Goal: Task Accomplishment & Management: Use online tool/utility

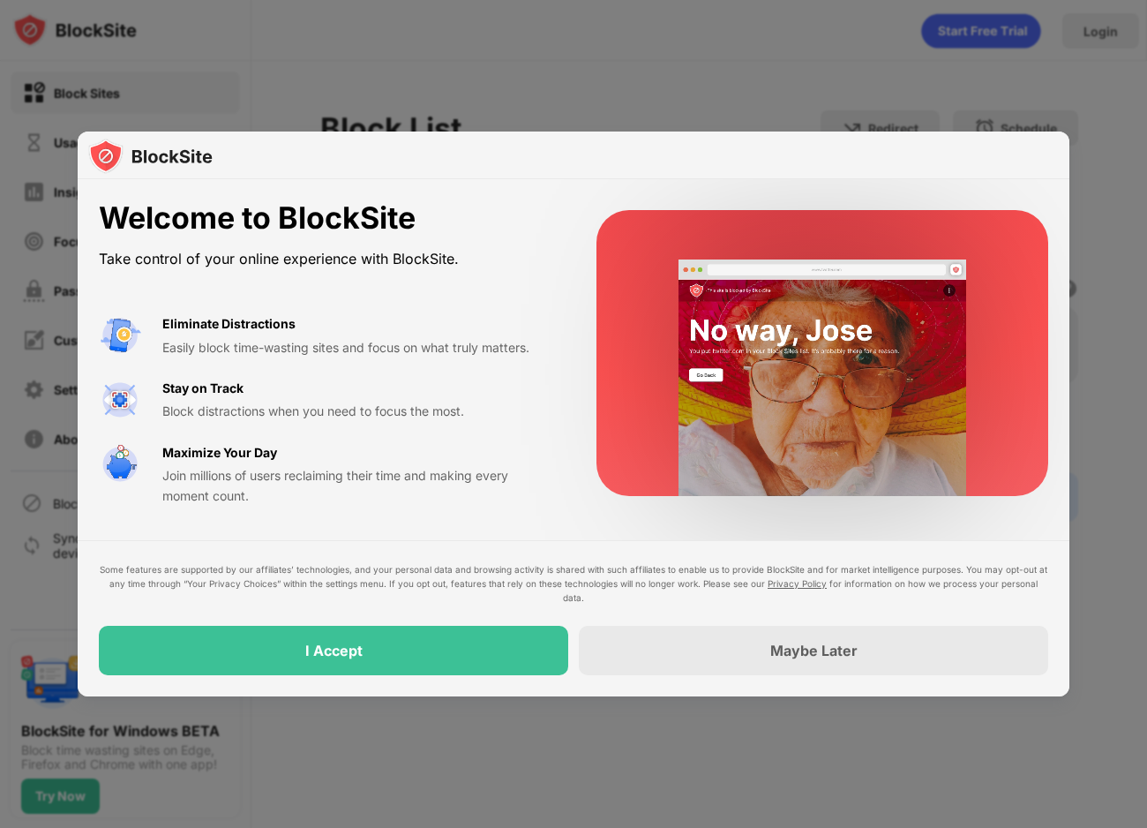
click at [454, 649] on div "I Accept" at bounding box center [333, 650] width 469 height 49
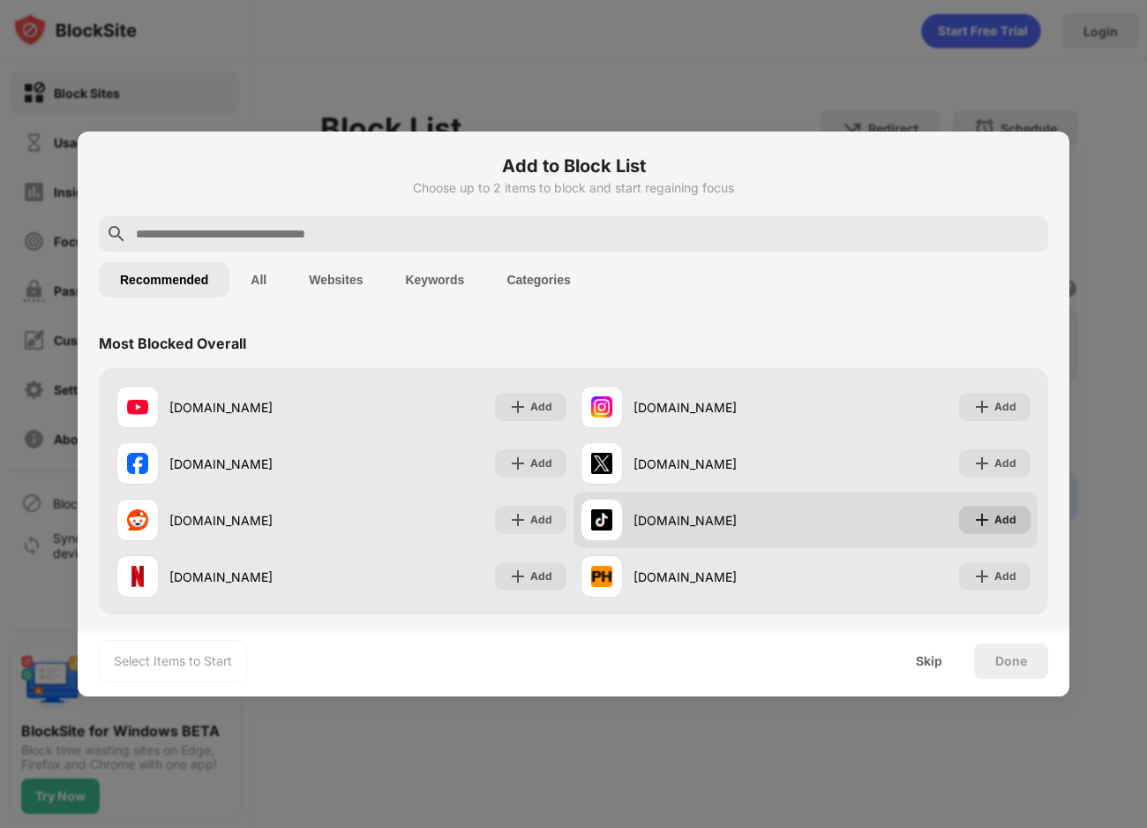
click at [985, 514] on img at bounding box center [982, 520] width 18 height 18
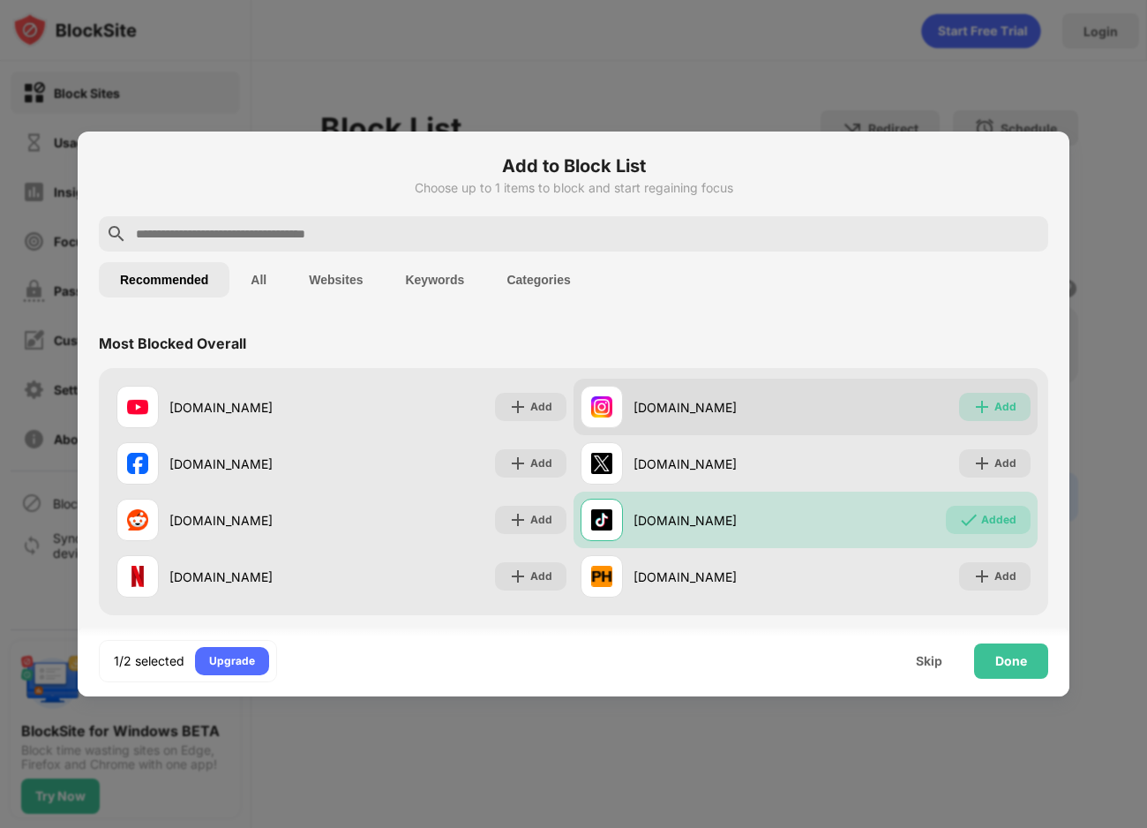
click at [975, 407] on img at bounding box center [982, 407] width 18 height 18
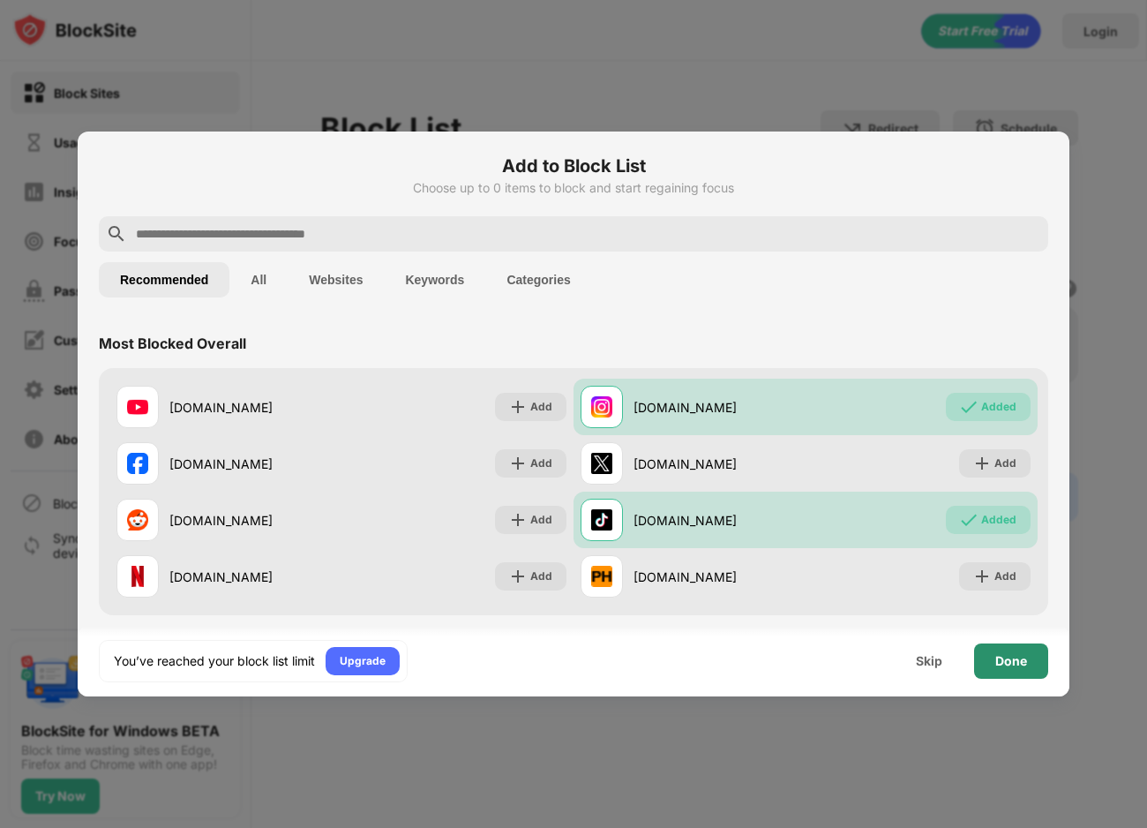
click at [1014, 660] on div "Done" at bounding box center [1011, 661] width 32 height 14
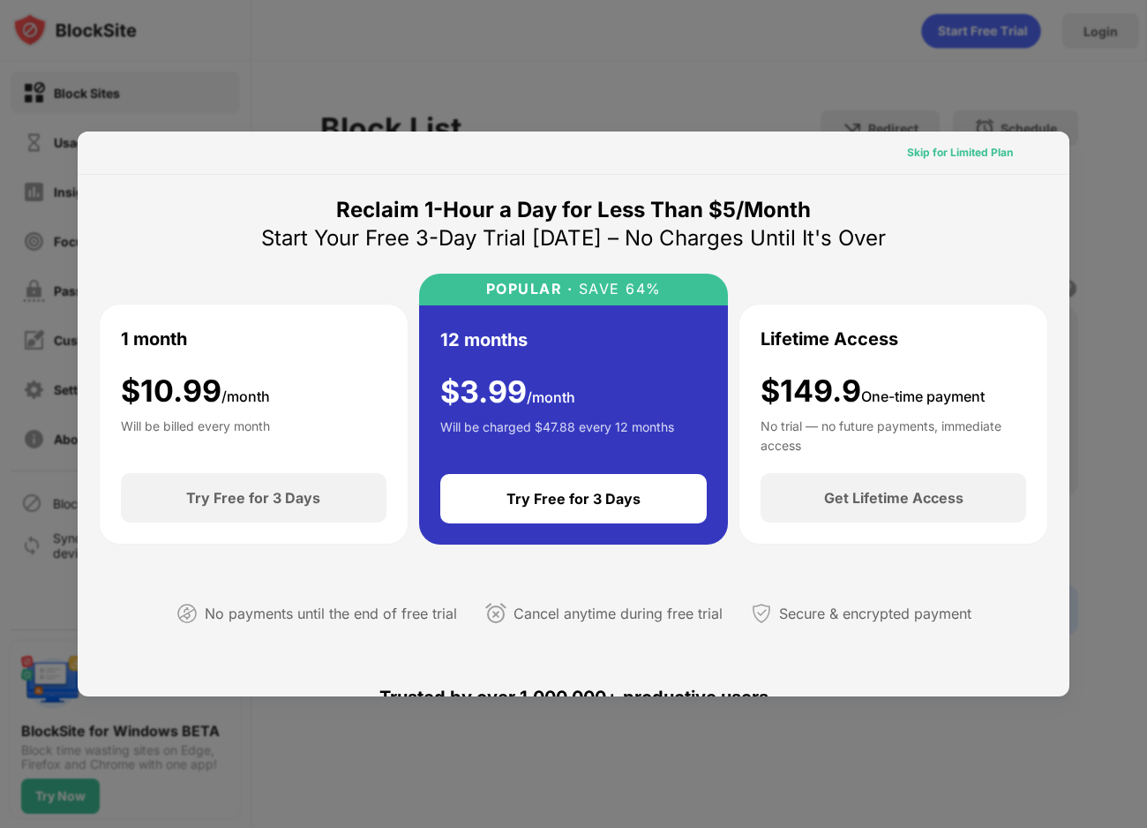
click at [986, 160] on div "Skip for Limited Plan" at bounding box center [960, 153] width 106 height 18
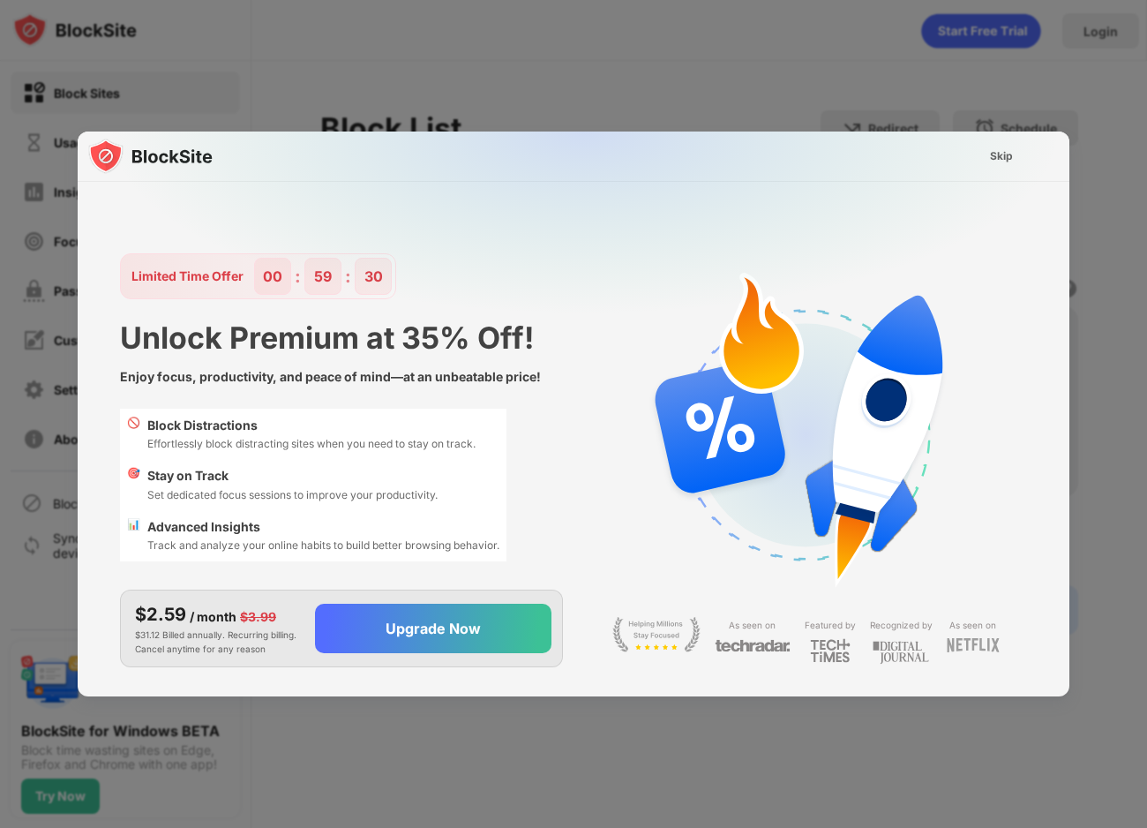
click at [993, 159] on div "Skip" at bounding box center [1001, 156] width 23 height 18
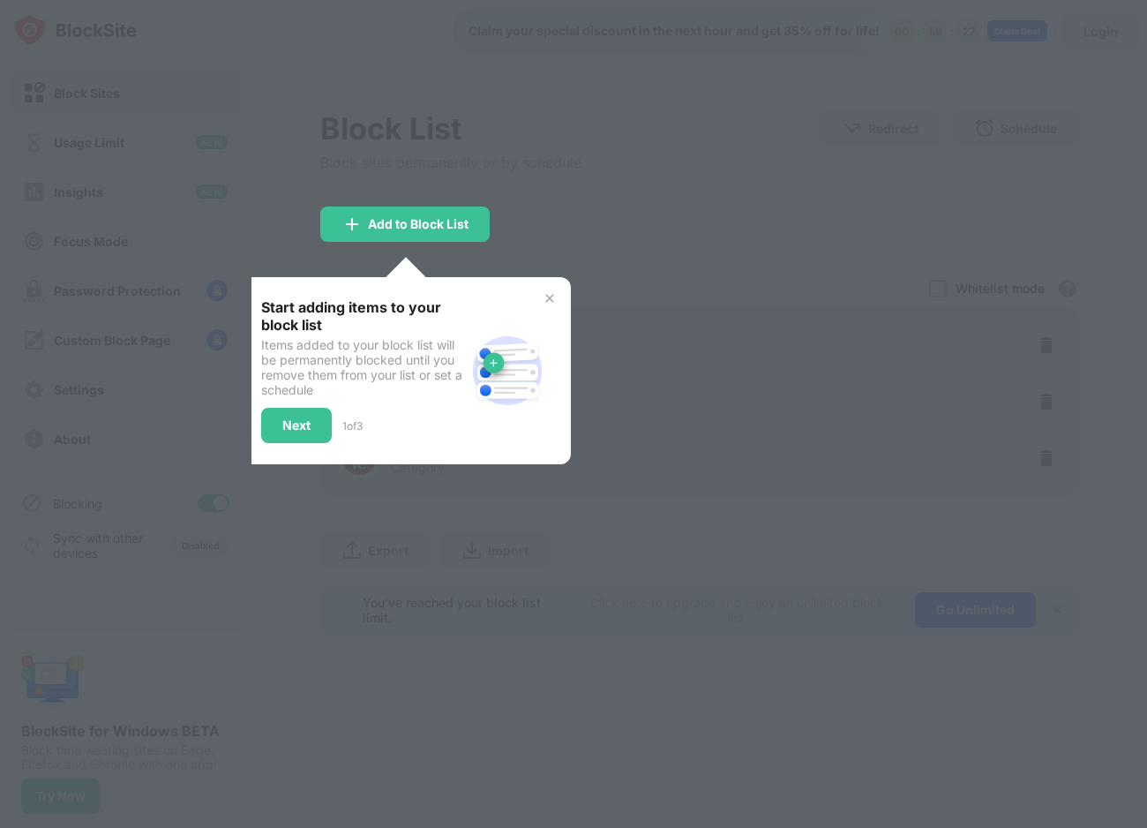
click at [552, 297] on img at bounding box center [550, 298] width 14 height 14
